Goal: Obtain resource: Obtain resource

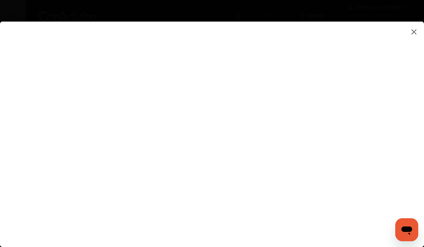
click at [369, 153] on flutter-view at bounding box center [212, 143] width 424 height 243
click at [376, 141] on flutter-view at bounding box center [212, 143] width 424 height 243
click at [360, 175] on flutter-view at bounding box center [212, 143] width 424 height 243
click at [364, 160] on flutter-view at bounding box center [212, 143] width 424 height 243
